Goal: Transaction & Acquisition: Purchase product/service

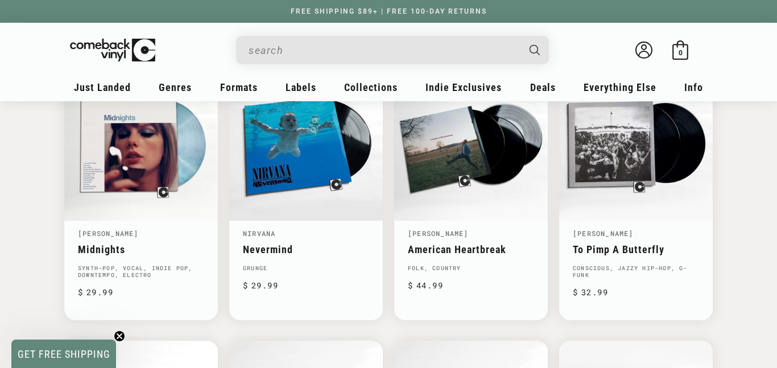
scroll to position [668, 0]
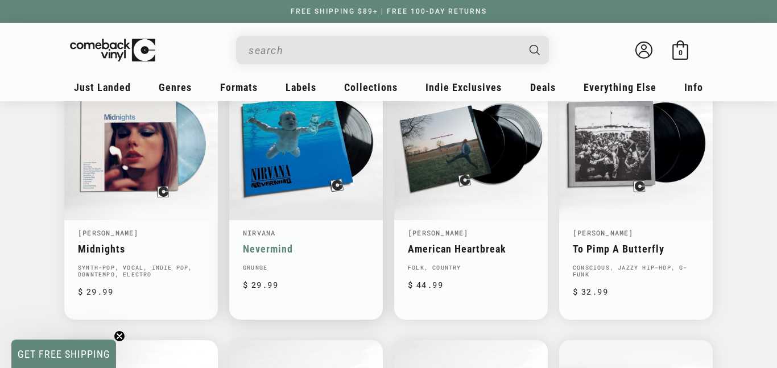
click at [334, 243] on link "Nevermind" at bounding box center [306, 249] width 126 height 12
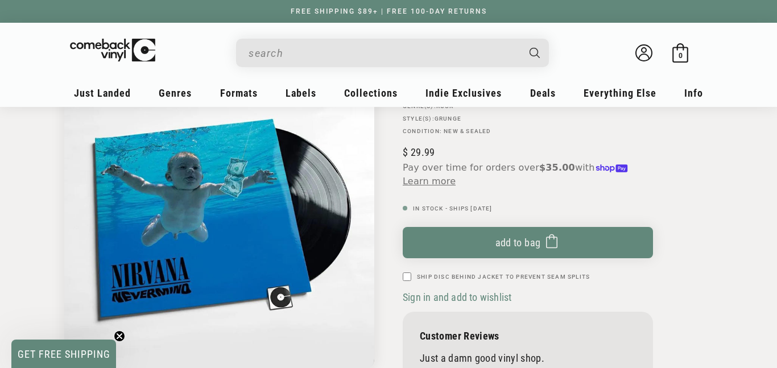
scroll to position [127, 0]
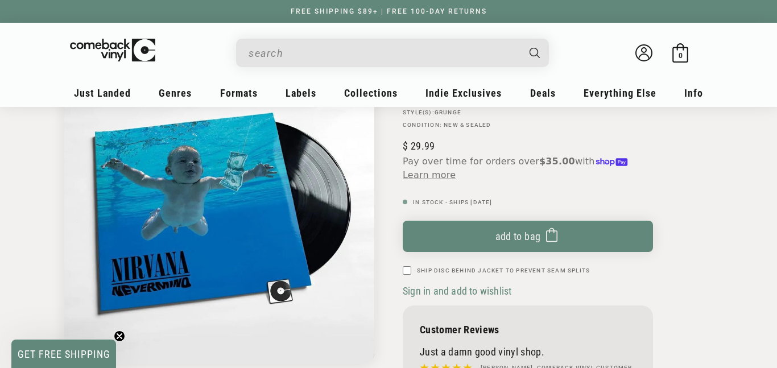
click at [489, 271] on label "Ship Disc Behind Jacket To Prevent Seam Splits" at bounding box center [503, 270] width 173 height 9
click at [411, 271] on input "Ship Disc Behind Jacket To Prevent Seam Splits" at bounding box center [407, 270] width 9 height 9
click at [489, 271] on label "Ship Disc Behind Jacket To Prevent Seam Splits" at bounding box center [503, 270] width 173 height 9
click at [411, 271] on input "Ship Disc Behind Jacket To Prevent Seam Splits" at bounding box center [407, 270] width 9 height 9
click at [489, 271] on label "Ship Disc Behind Jacket To Prevent Seam Splits" at bounding box center [503, 270] width 173 height 9
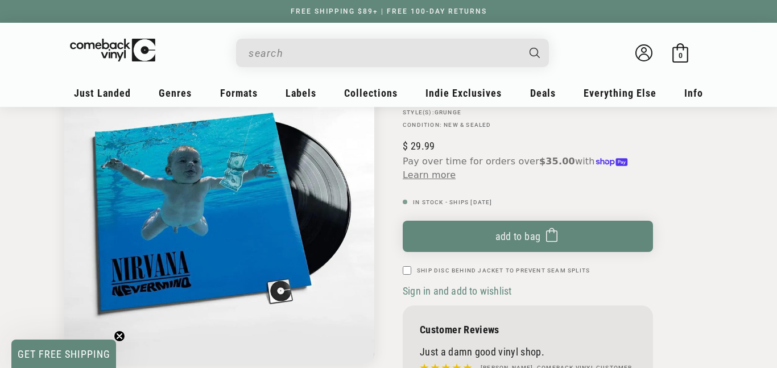
click at [411, 271] on input "Ship Disc Behind Jacket To Prevent Seam Splits" at bounding box center [407, 270] width 9 height 9
click at [489, 271] on label "Ship Disc Behind Jacket To Prevent Seam Splits" at bounding box center [503, 270] width 173 height 9
click at [411, 271] on input "Ship Disc Behind Jacket To Prevent Seam Splits" at bounding box center [407, 270] width 9 height 9
checkbox input "false"
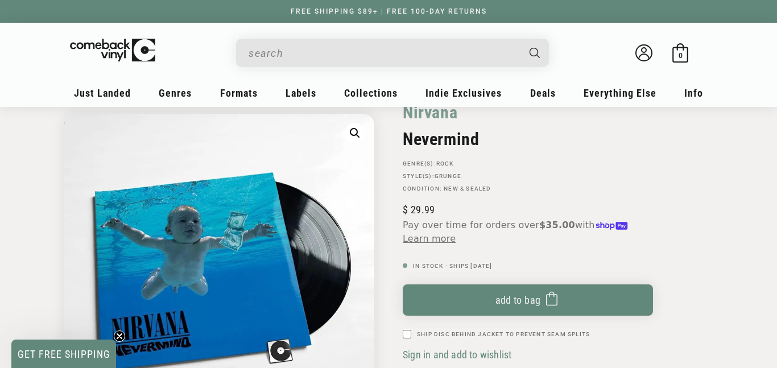
scroll to position [42, 0]
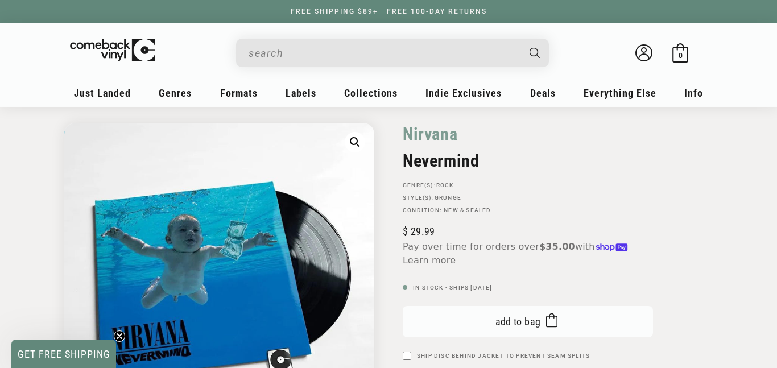
click at [550, 319] on icon "submit" at bounding box center [551, 320] width 11 height 18
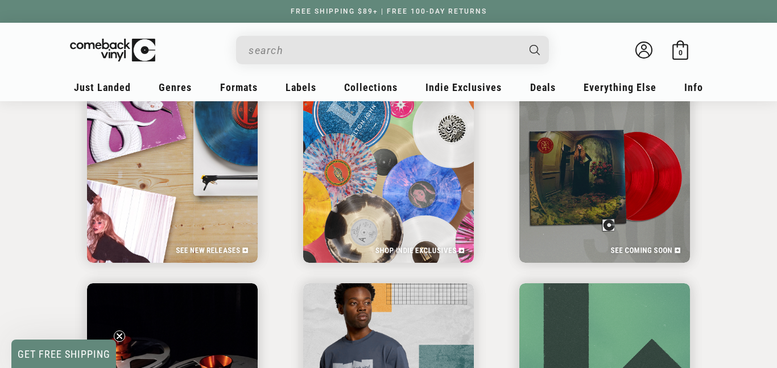
scroll to position [0, 1555]
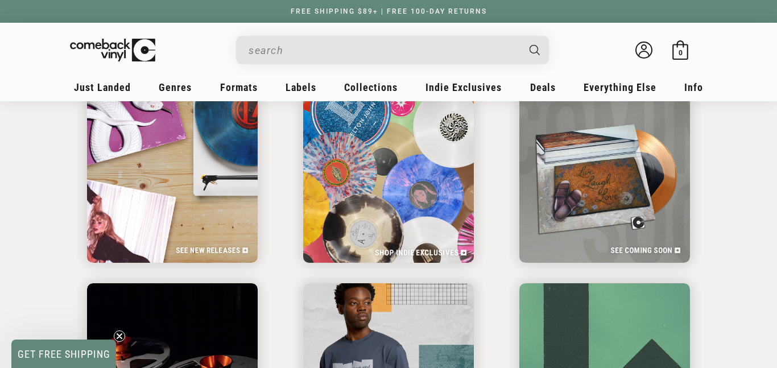
click at [420, 209] on img at bounding box center [388, 177] width 176 height 176
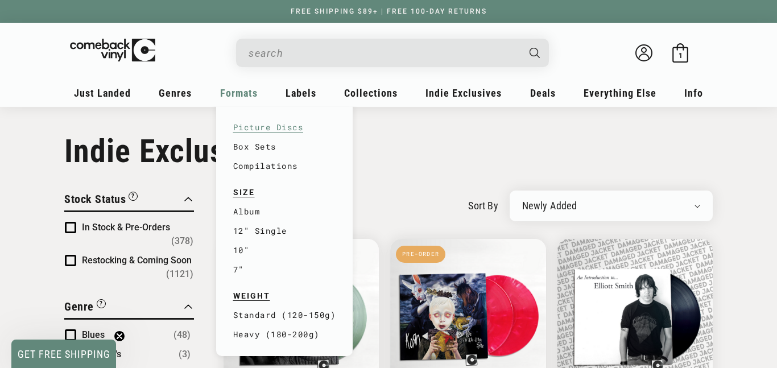
click at [252, 131] on link "Picture Discs" at bounding box center [284, 127] width 103 height 19
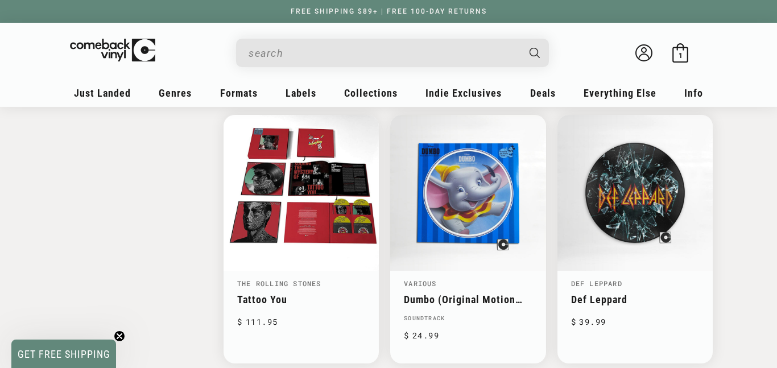
scroll to position [1779, 0]
